Goal: Communication & Community: Ask a question

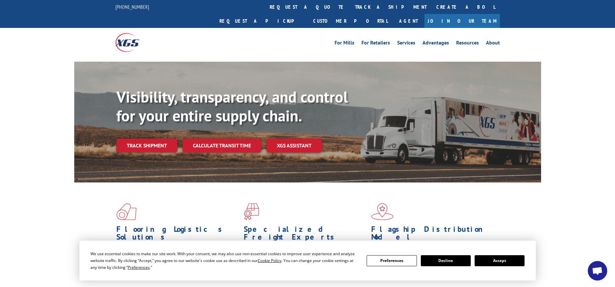
click at [499, 262] on button "Accept" at bounding box center [500, 260] width 50 height 11
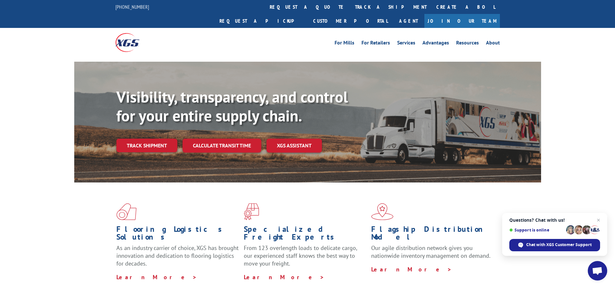
click at [597, 268] on span "Open chat" at bounding box center [597, 270] width 11 height 9
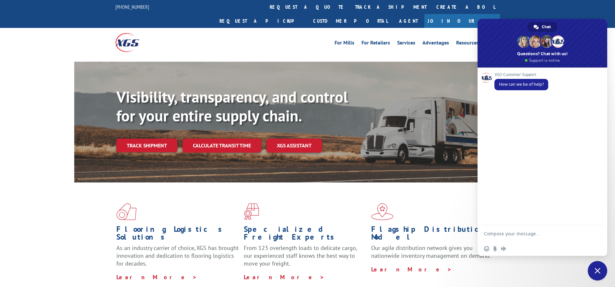
click at [516, 234] on textarea "Compose your message..." at bounding box center [536, 233] width 104 height 16
paste textarea "527261167 527245643 527241192"
type textarea "Good morning, PU status please. 527261167 527245643 527241192"
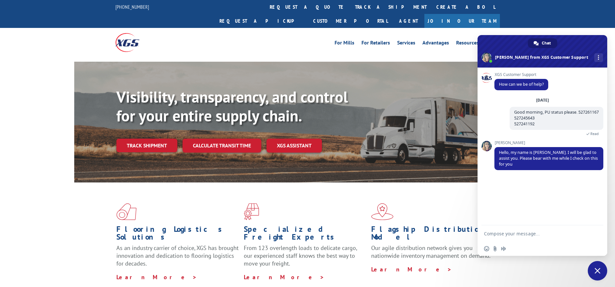
click at [502, 235] on textarea "Compose your message..." at bounding box center [536, 233] width 104 height 16
type textarea "Thank you"
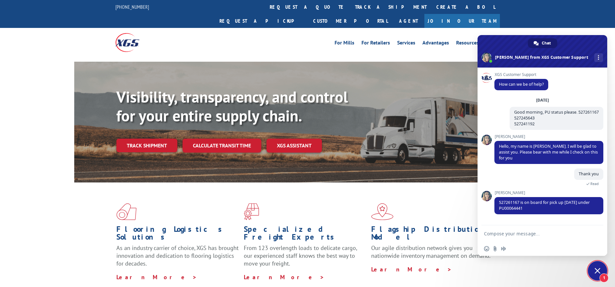
click at [569, 248] on div "Insert an emoji Send a file Audio message" at bounding box center [542, 248] width 130 height 14
drag, startPoint x: 527, startPoint y: 207, endPoint x: 497, endPoint y: 208, distance: 29.8
click at [497, 208] on span "527261167 is on board for pick up [DATE] under PU00064441" at bounding box center [548, 205] width 109 height 17
copy span "PU00064441"
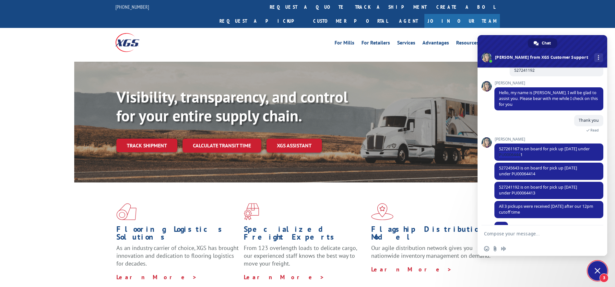
scroll to position [66, 0]
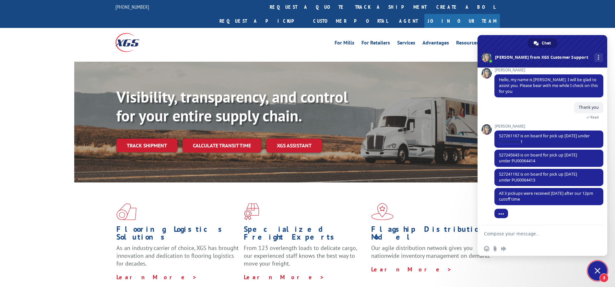
click at [589, 227] on div at bounding box center [542, 233] width 130 height 16
drag, startPoint x: 541, startPoint y: 180, endPoint x: 512, endPoint y: 180, distance: 29.5
click at [512, 180] on span "527241192 is on board for pick up [DATE] under PU00064413" at bounding box center [548, 177] width 109 height 17
copy span "PU00064413"
click at [534, 231] on textarea "Compose your message..." at bounding box center [536, 233] width 104 height 16
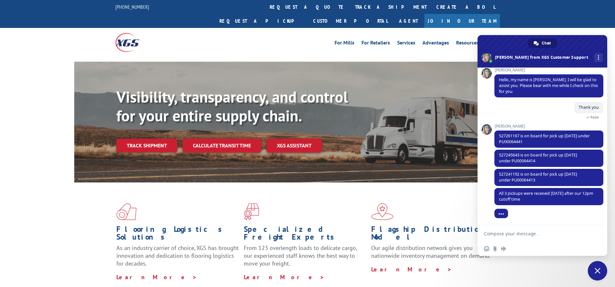
click at [536, 236] on textarea "Compose your message..." at bounding box center [536, 233] width 104 height 16
type textarea "Ok, thank you!"
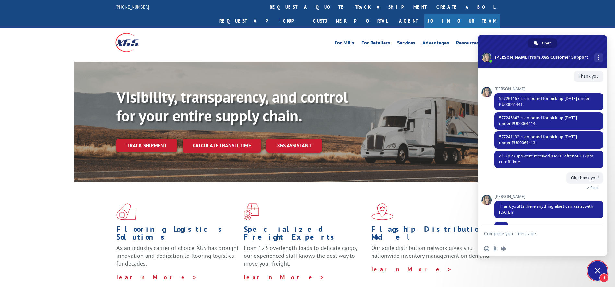
scroll to position [111, 0]
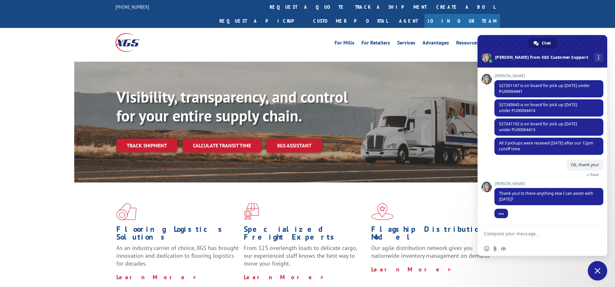
click at [535, 239] on textarea "Compose your message..." at bounding box center [536, 233] width 104 height 16
type textarea "That'sit thank you"
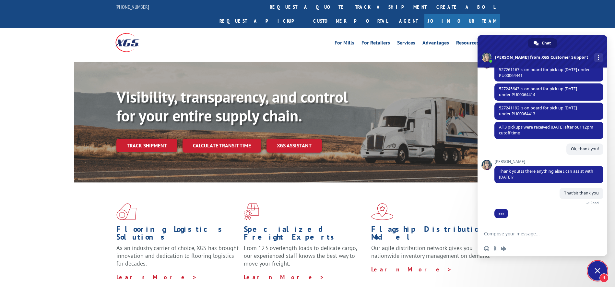
scroll to position [159, 0]
